Goal: Task Accomplishment & Management: Manage account settings

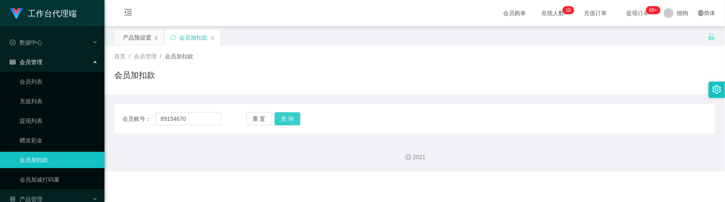
scroll to position [29, 0]
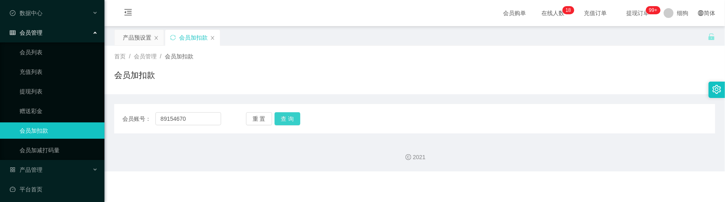
type input "89154670"
click at [288, 121] on button "查 询" at bounding box center [288, 118] width 26 height 13
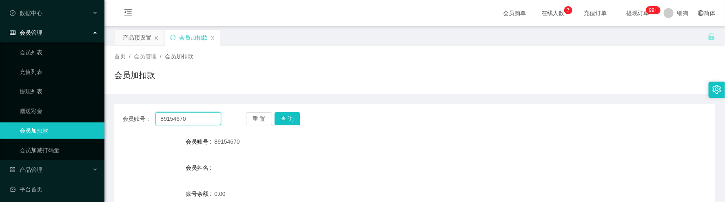
drag, startPoint x: 202, startPoint y: 120, endPoint x: 116, endPoint y: 114, distance: 86.3
click at [108, 115] on main "关闭左侧 关闭右侧 关闭其它 刷新页面 产品预设置 会员加扣款 首页 / 会员管理 / 会员加扣款 / 会员加扣款 会员账号： 89154670 重 置 查 …" at bounding box center [414, 162] width 621 height 272
click at [288, 121] on button "查 询" at bounding box center [288, 118] width 26 height 13
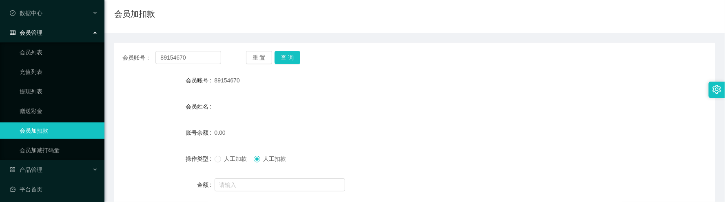
drag, startPoint x: 234, startPoint y: 162, endPoint x: 234, endPoint y: 169, distance: 6.9
click at [234, 162] on label "人工加款" at bounding box center [233, 159] width 36 height 9
click at [233, 177] on div at bounding box center [390, 185] width 351 height 16
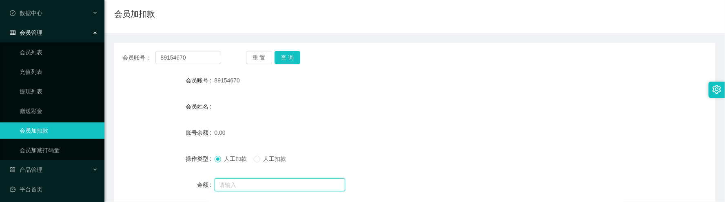
click at [235, 181] on input "text" at bounding box center [280, 184] width 131 height 13
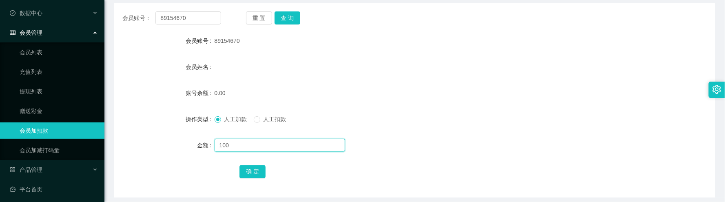
scroll to position [122, 0]
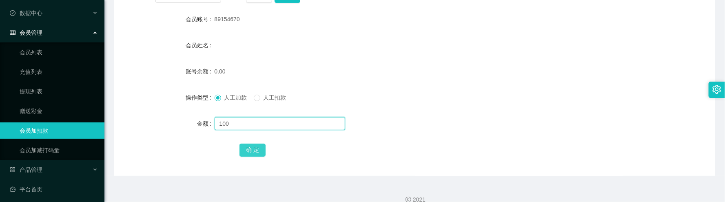
type input "100"
drag, startPoint x: 254, startPoint y: 151, endPoint x: 240, endPoint y: 144, distance: 15.3
click at [254, 151] on button "确 定" at bounding box center [253, 150] width 26 height 13
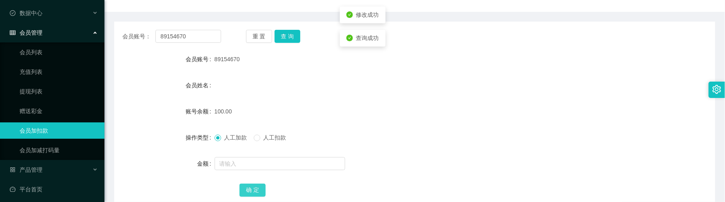
scroll to position [61, 0]
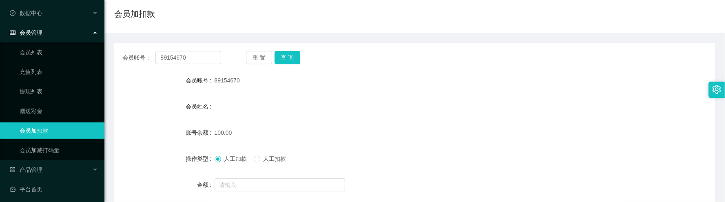
drag, startPoint x: 345, startPoint y: 103, endPoint x: 316, endPoint y: 88, distance: 32.8
click at [345, 102] on div "会员姓名" at bounding box center [414, 106] width 601 height 16
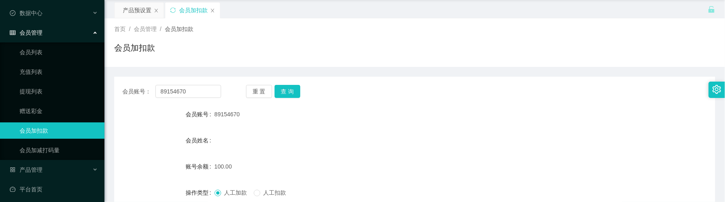
scroll to position [0, 0]
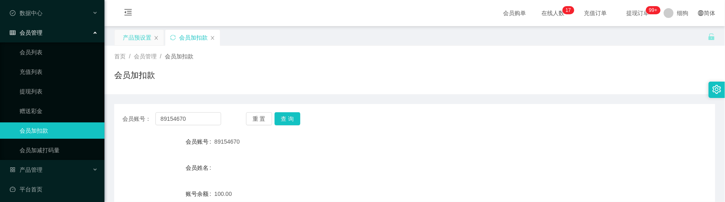
click at [142, 41] on div "产品预设置" at bounding box center [137, 38] width 29 height 16
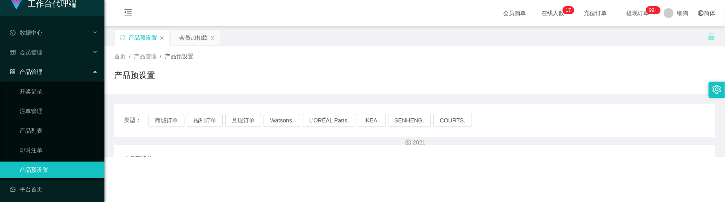
scroll to position [10, 0]
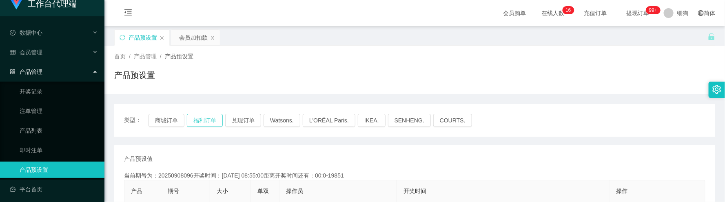
click at [199, 123] on button "福利订单" at bounding box center [205, 120] width 36 height 13
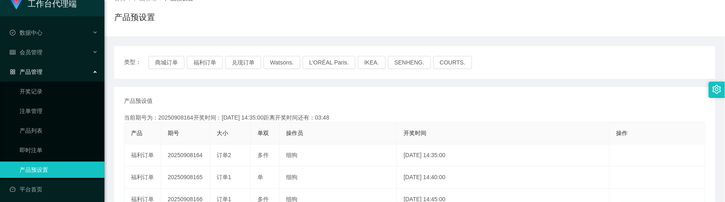
scroll to position [0, 0]
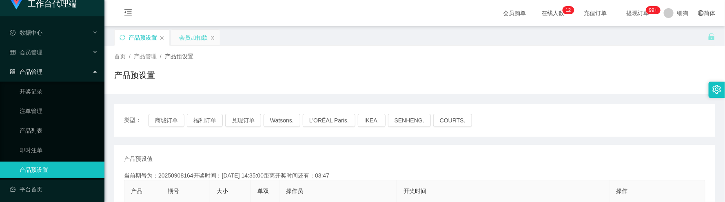
drag, startPoint x: 187, startPoint y: 39, endPoint x: 194, endPoint y: 41, distance: 6.7
click at [187, 39] on div "会员加扣款" at bounding box center [193, 38] width 29 height 16
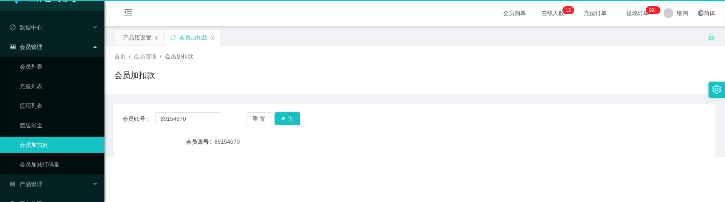
scroll to position [29, 0]
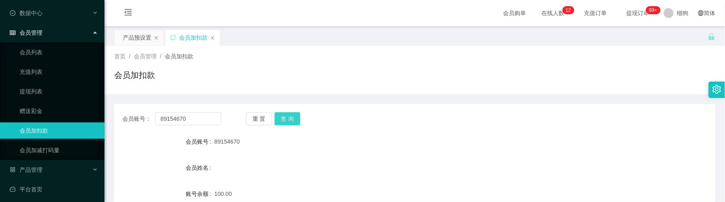
click at [282, 122] on button "查 询" at bounding box center [288, 118] width 26 height 13
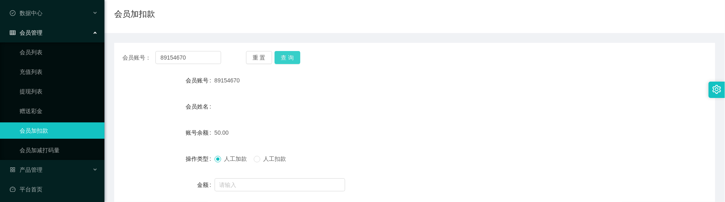
click at [293, 60] on button "查 询" at bounding box center [288, 57] width 26 height 13
click at [375, 86] on div "89154670" at bounding box center [390, 80] width 351 height 16
click at [288, 60] on button "查 询" at bounding box center [288, 57] width 26 height 13
click at [294, 58] on button "查 询" at bounding box center [288, 57] width 26 height 13
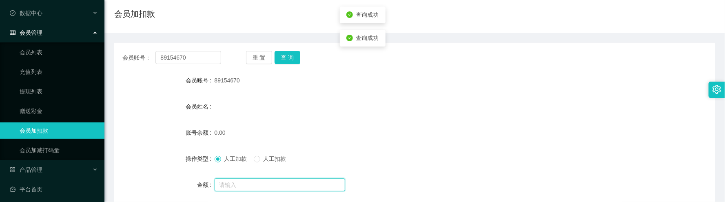
click at [253, 184] on input "text" at bounding box center [280, 184] width 131 height 13
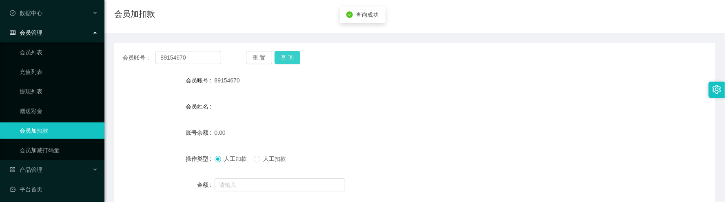
drag, startPoint x: 280, startPoint y: 58, endPoint x: 344, endPoint y: 4, distance: 83.7
click at [280, 58] on button "查 询" at bounding box center [288, 57] width 26 height 13
click at [308, 102] on div "会员姓名" at bounding box center [414, 106] width 601 height 16
click at [289, 60] on button "查 询" at bounding box center [288, 57] width 26 height 13
click at [305, 110] on div "会员姓名" at bounding box center [414, 106] width 601 height 16
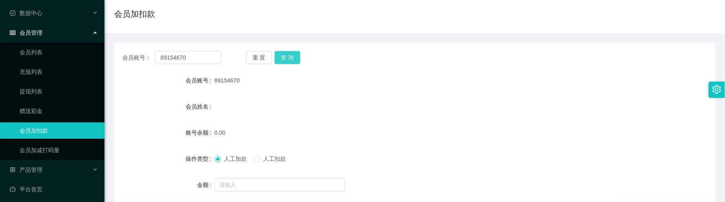
click at [296, 63] on button "查 询" at bounding box center [288, 57] width 26 height 13
click at [284, 61] on button "查 询" at bounding box center [288, 57] width 26 height 13
click at [284, 58] on button "查 询" at bounding box center [288, 57] width 26 height 13
click at [266, 155] on span "人工扣款" at bounding box center [274, 158] width 29 height 7
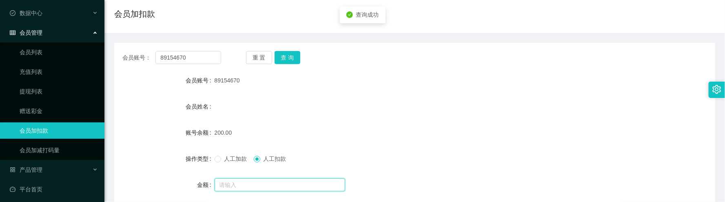
click at [256, 179] on input "text" at bounding box center [280, 184] width 131 height 13
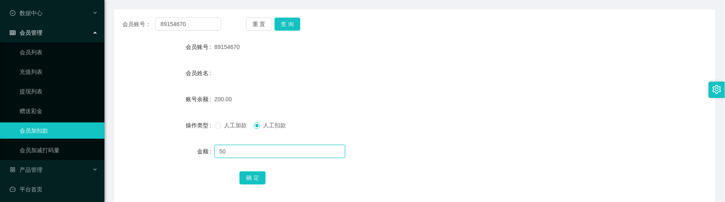
scroll to position [122, 0]
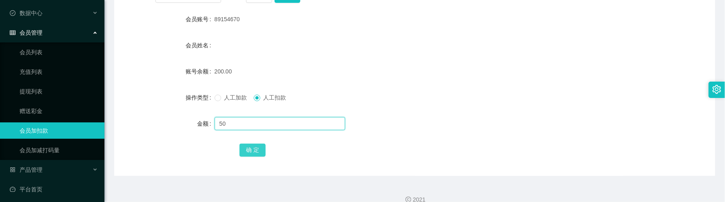
type input "50"
click at [257, 153] on button "确 定" at bounding box center [253, 150] width 26 height 13
